Goal: Task Accomplishment & Management: Use online tool/utility

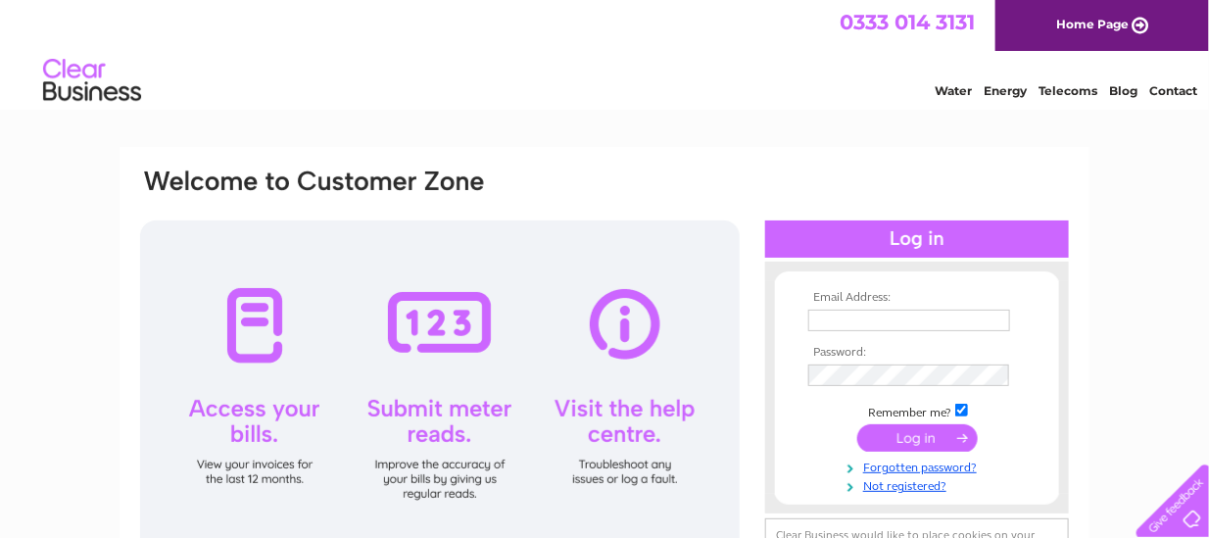
type input "angela@kirktonmoray.com"
click at [907, 432] on input "submit" at bounding box center [917, 437] width 121 height 27
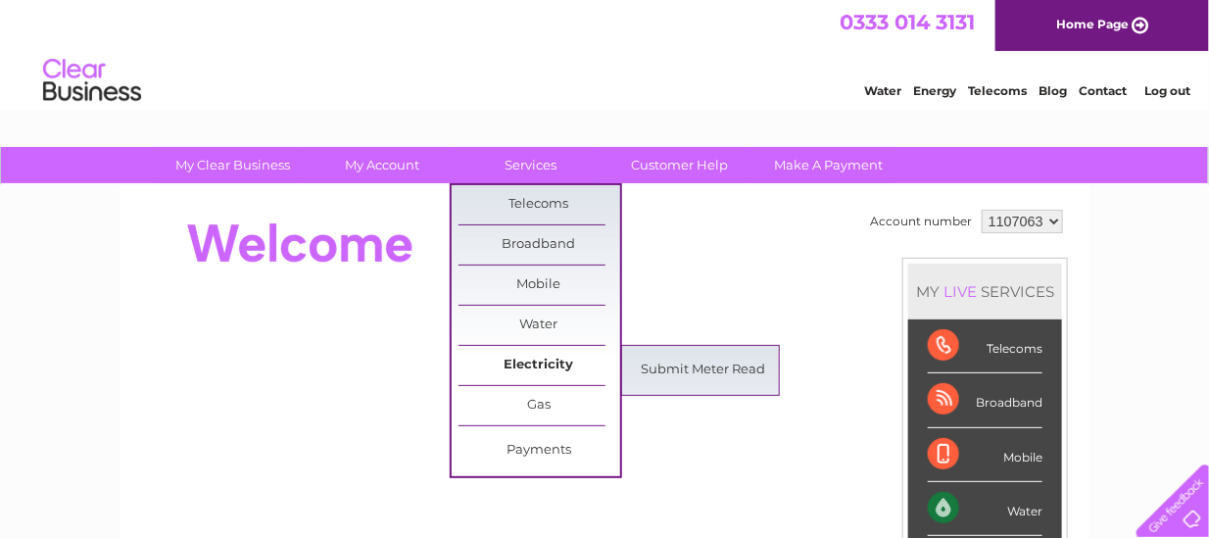
click at [532, 362] on link "Electricity" at bounding box center [540, 365] width 162 height 39
click at [710, 365] on link "Submit Meter Read" at bounding box center [704, 370] width 162 height 39
